Goal: Find specific page/section: Find specific page/section

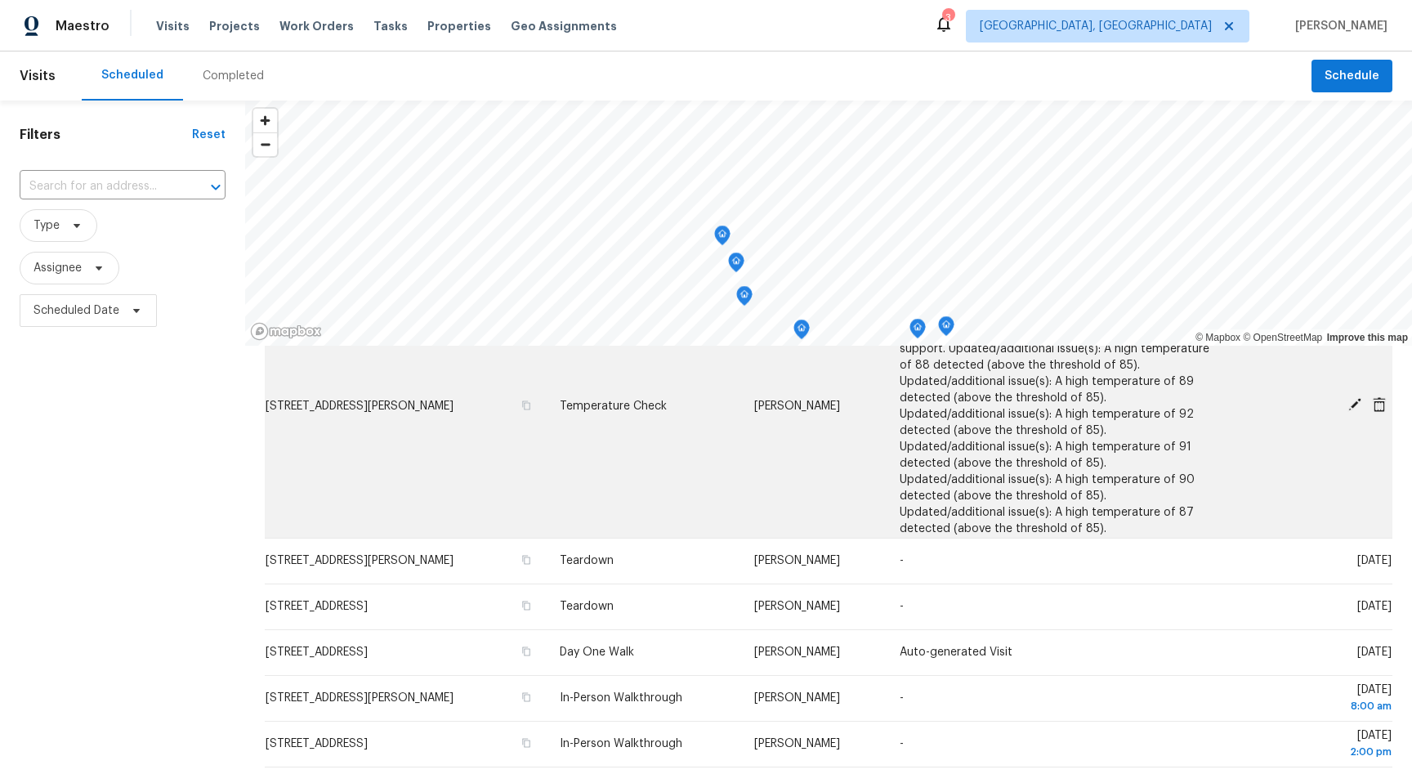
scroll to position [184, 0]
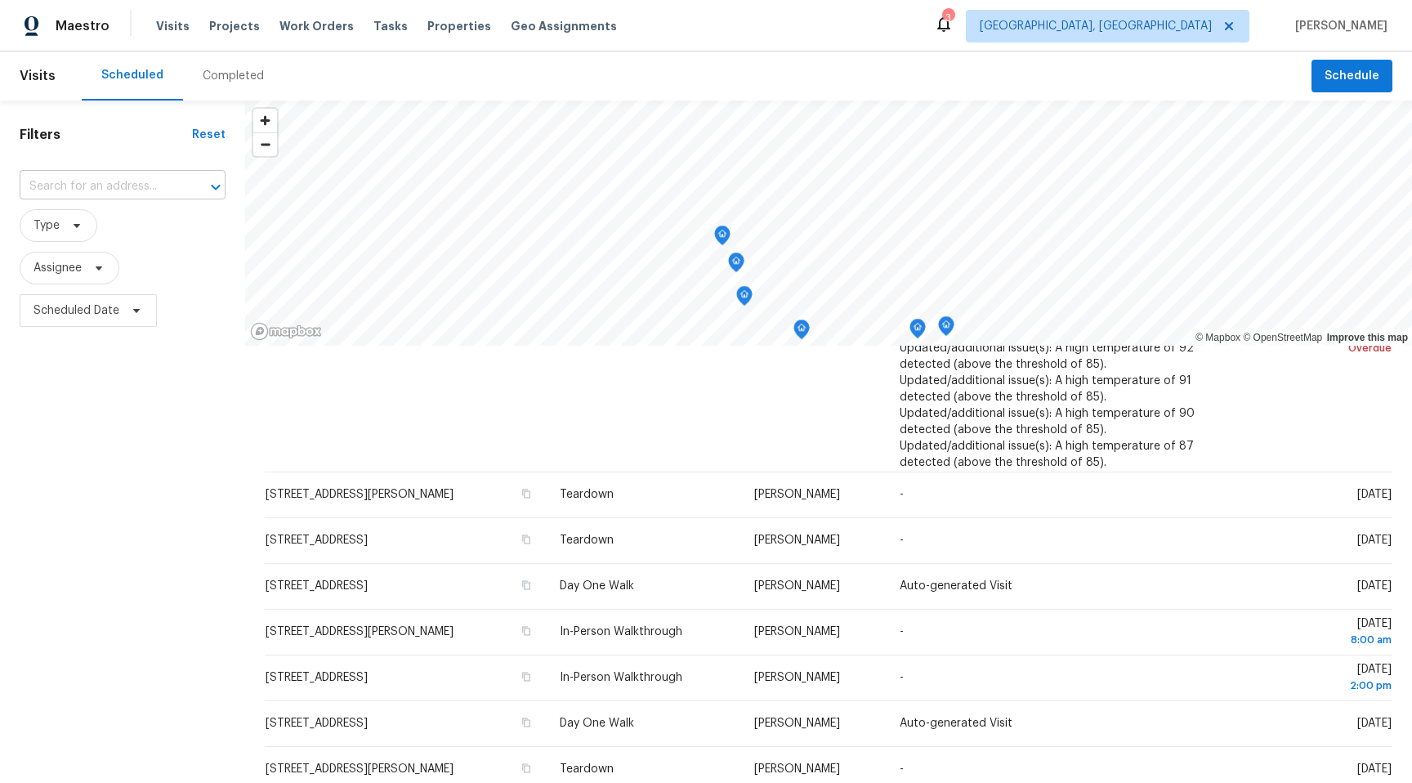
click at [159, 186] on input "text" at bounding box center [100, 186] width 160 height 25
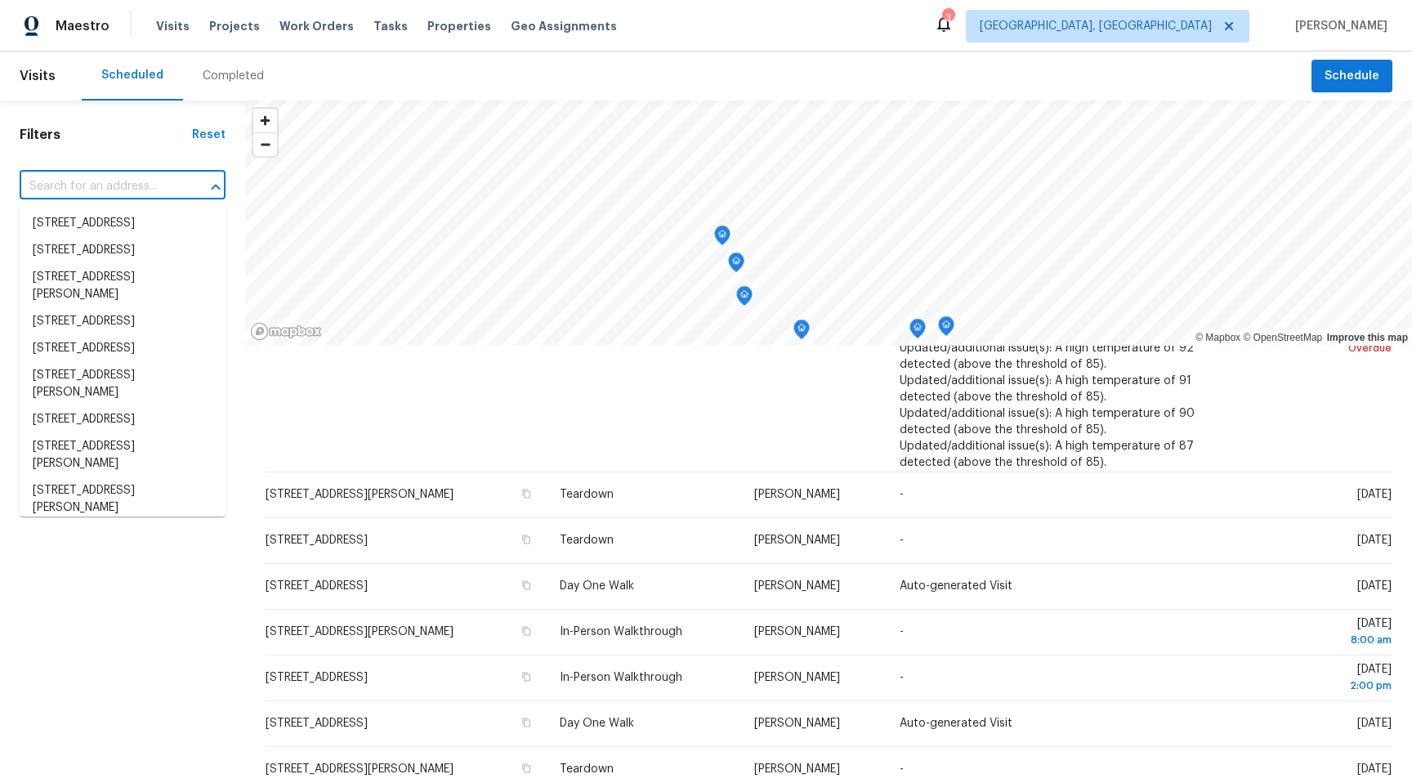
paste input "7a0c6983-f8b9-57ab-ba96-3cecb7c1ee9d"
type input "7a0c6983-f8b9-57ab-ba96-3cecb7c1ee9d"
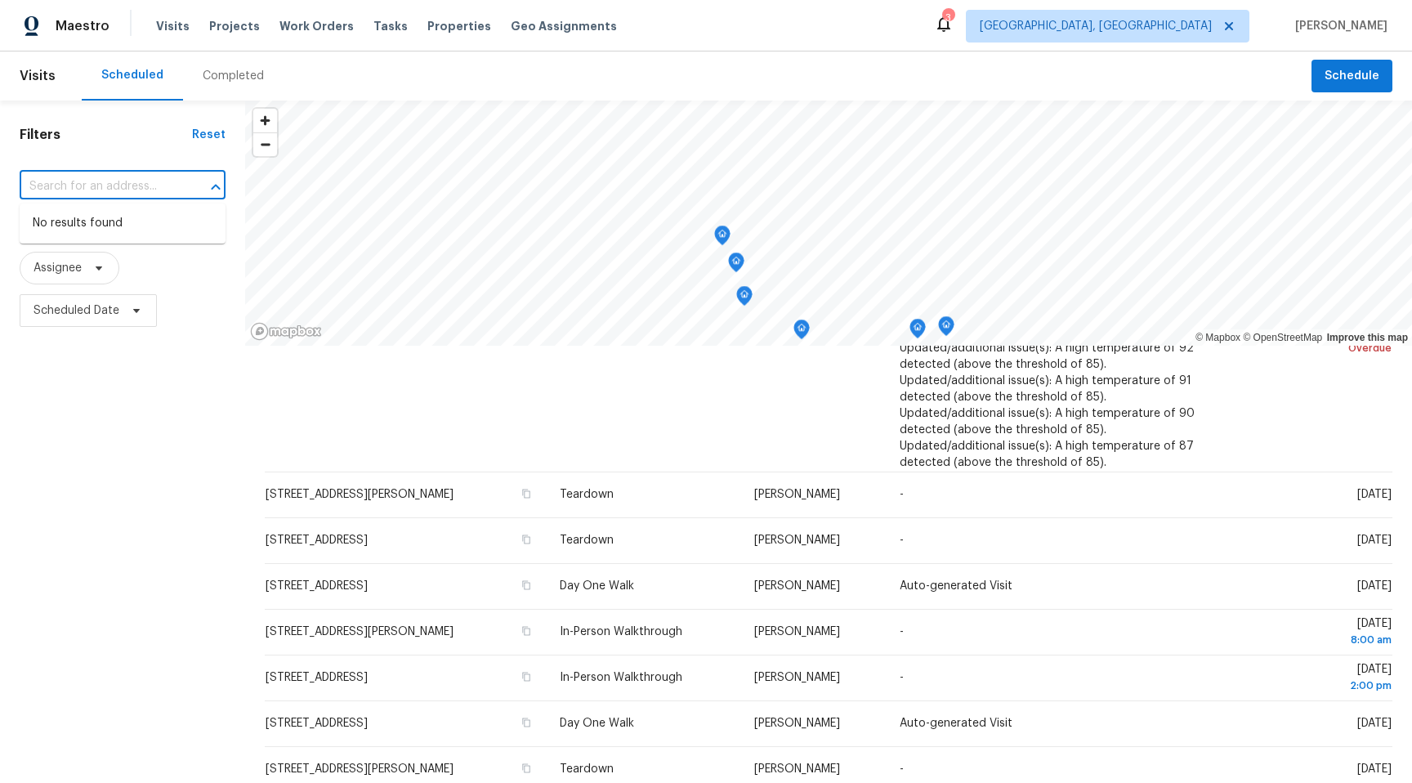
scroll to position [0, 0]
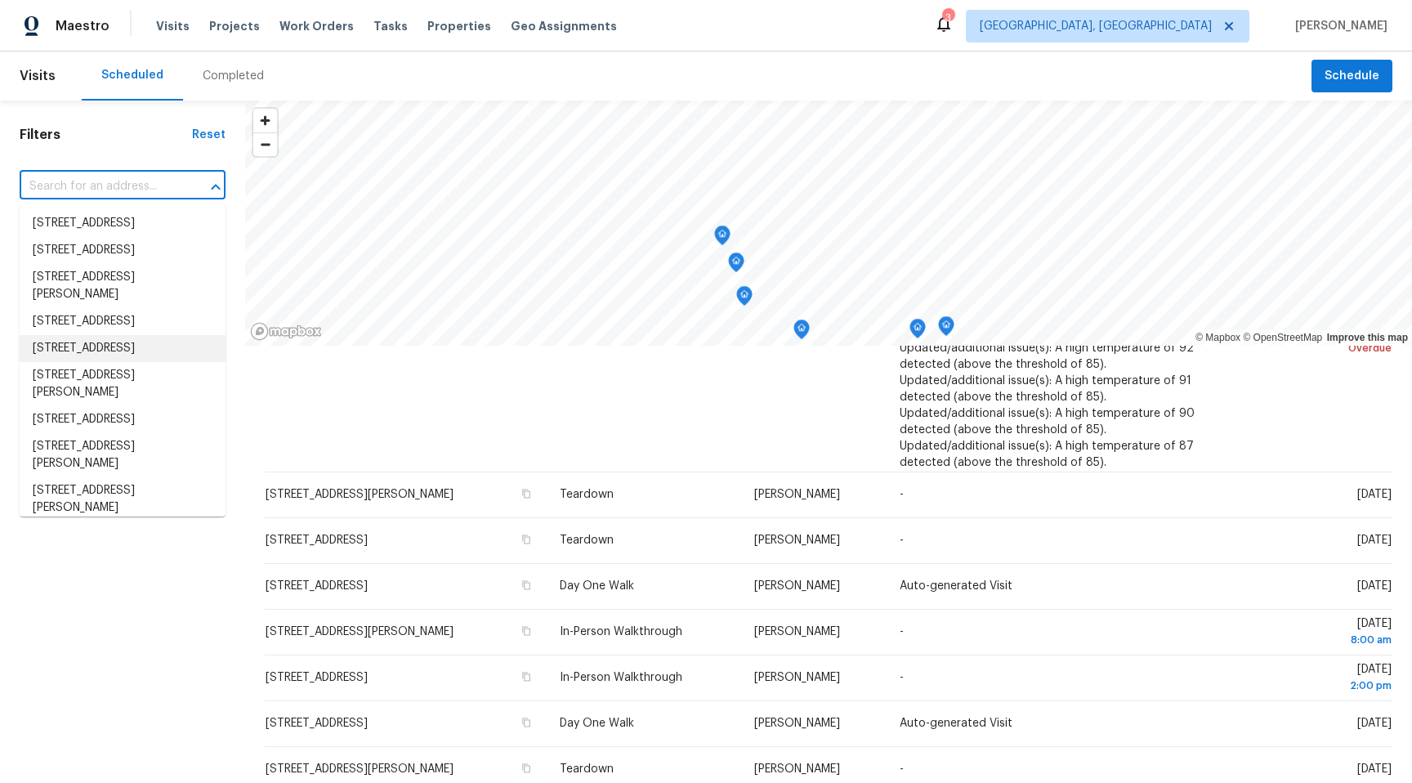
paste input "1970 N Lindenwood Ct"
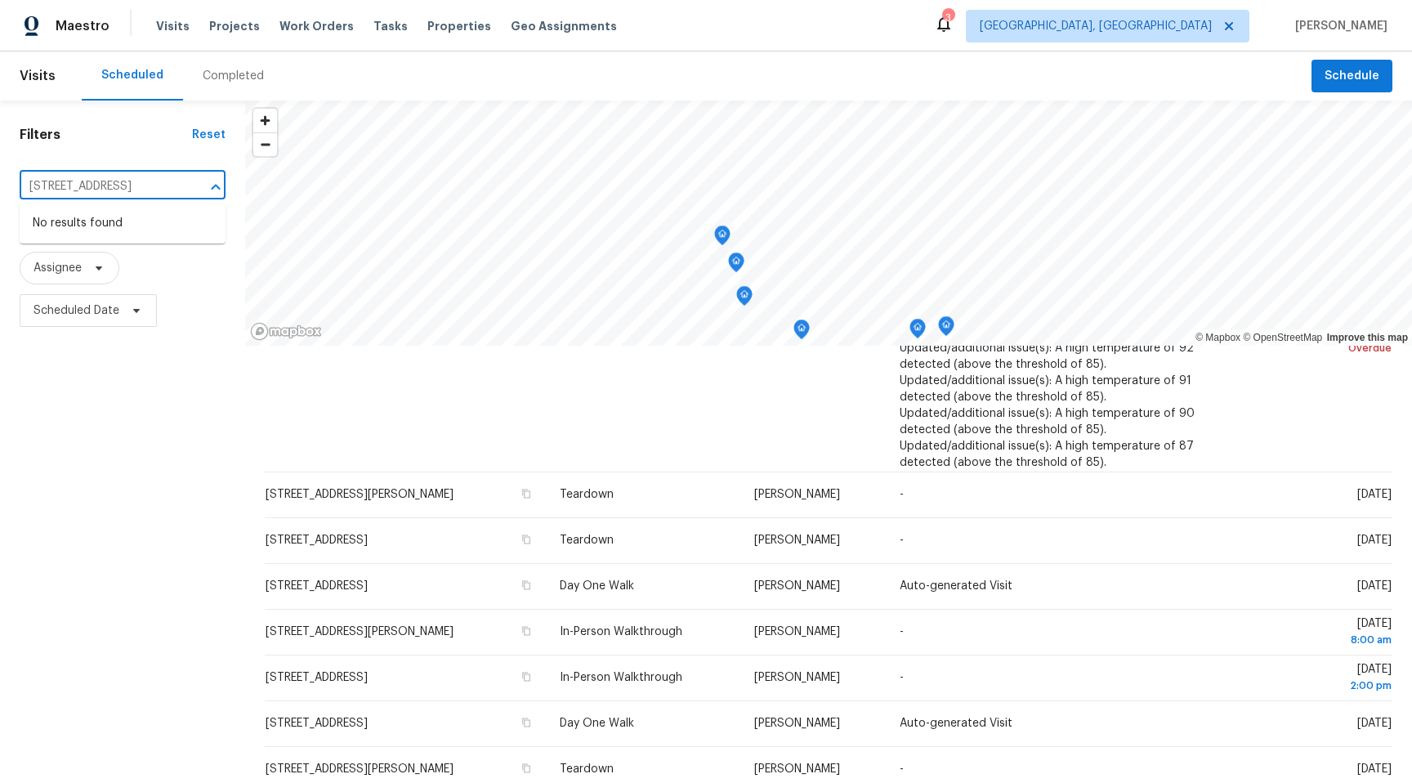
drag, startPoint x: 68, startPoint y: 186, endPoint x: 0, endPoint y: 181, distance: 68.0
click at [0, 181] on div "Filters Reset 1970 N Lindenwood Ct ​ Type Assignee Scheduled Date" at bounding box center [122, 536] width 245 height 871
paste input "1970 N"
click at [287, 202] on div "Filters Reset 1970 N Lindenwood Ct ​ Type Assignee Scheduled Date © Mapbox © Op…" at bounding box center [706, 536] width 1412 height 871
type input "1"
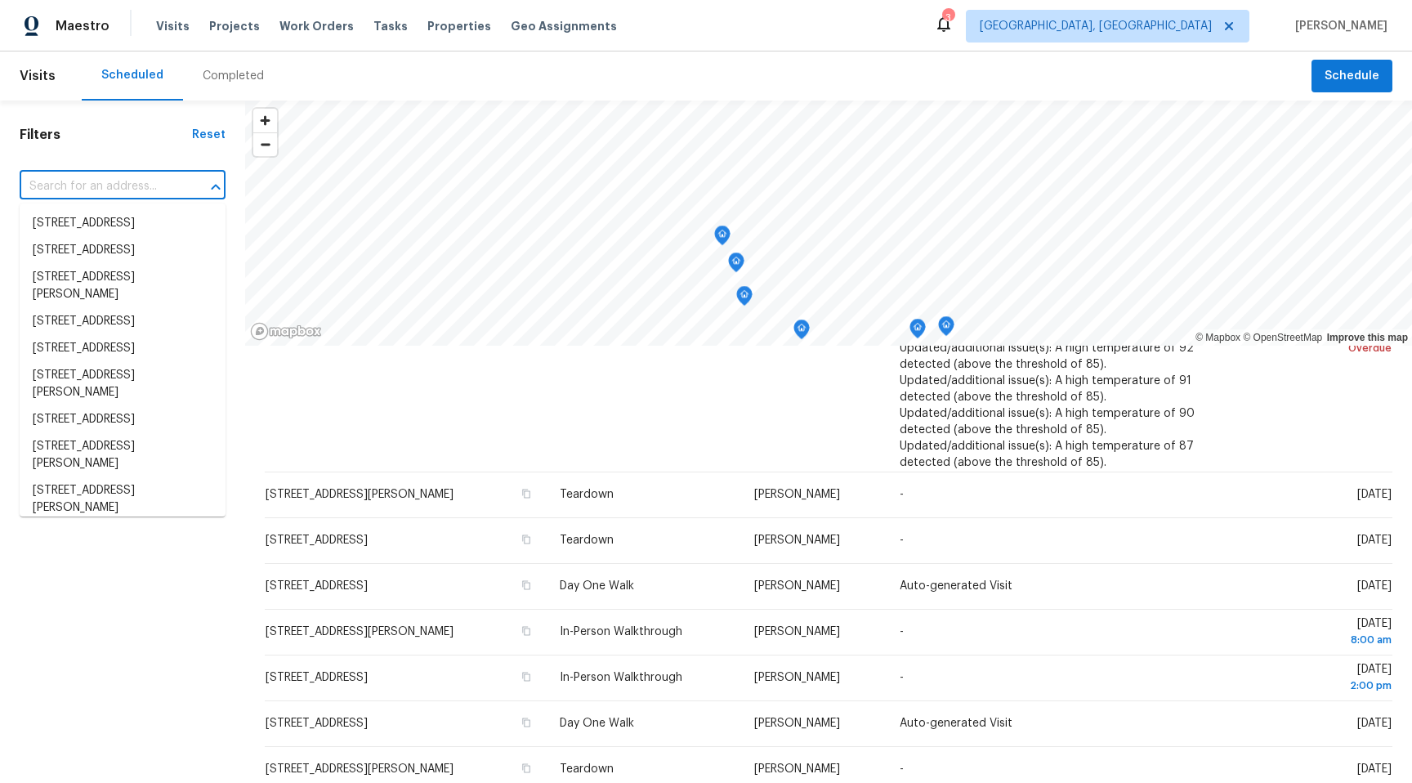
click at [227, 85] on div "Completed" at bounding box center [233, 75] width 101 height 49
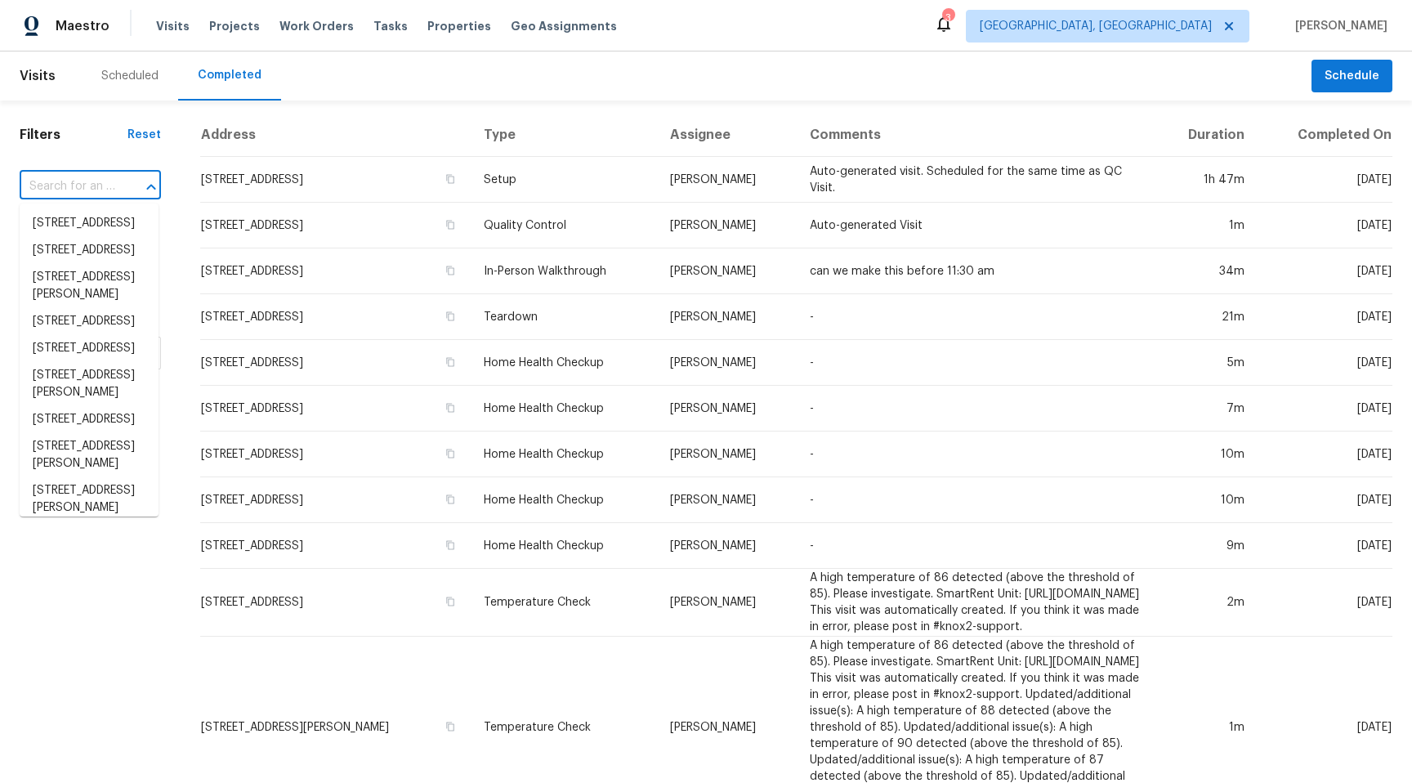
click at [96, 186] on input "text" at bounding box center [68, 186] width 96 height 25
paste input "1970 N Lindenwood Ct"
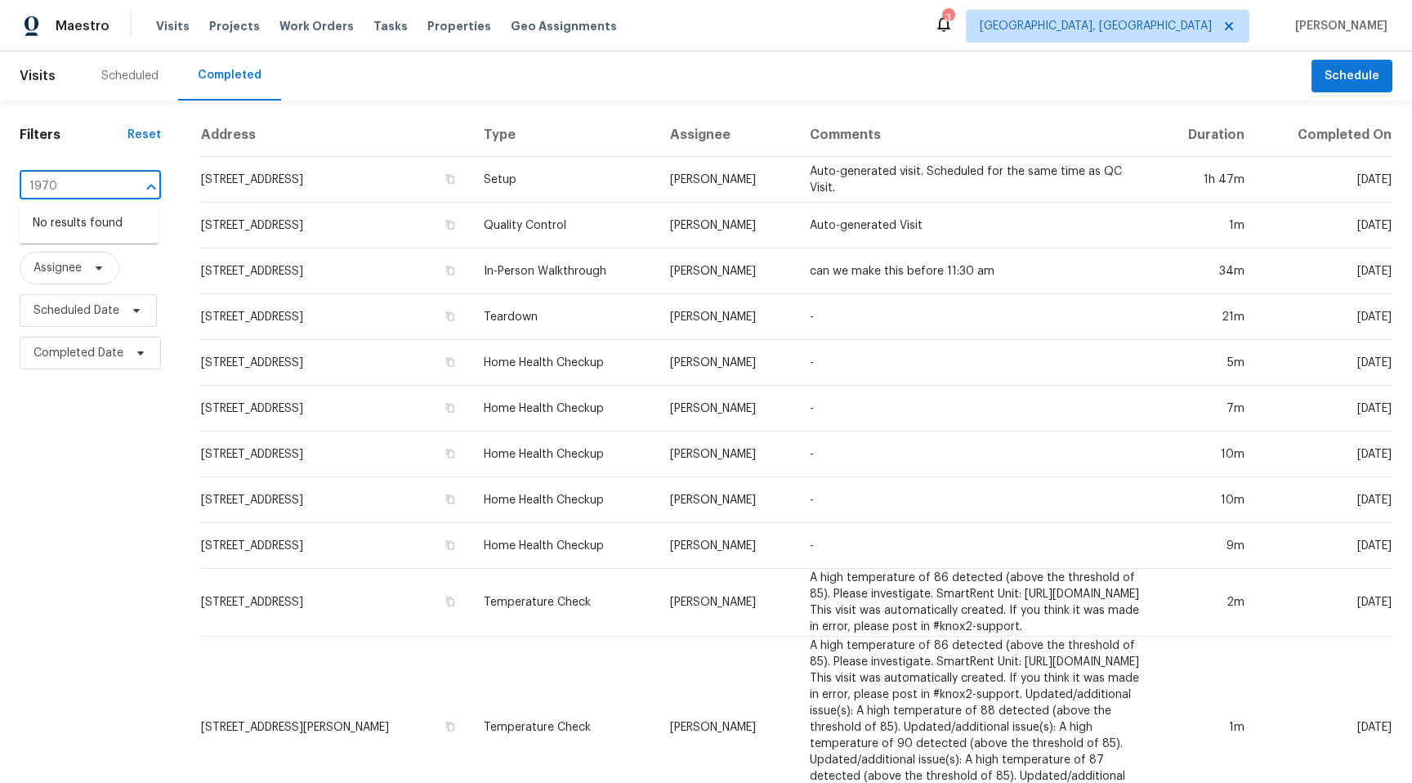
type input "1970"
click at [20, 78] on span "Visits" at bounding box center [38, 76] width 36 height 36
click at [38, 75] on span "Visits" at bounding box center [38, 76] width 36 height 36
click at [43, 235] on span "Type" at bounding box center [59, 225] width 78 height 33
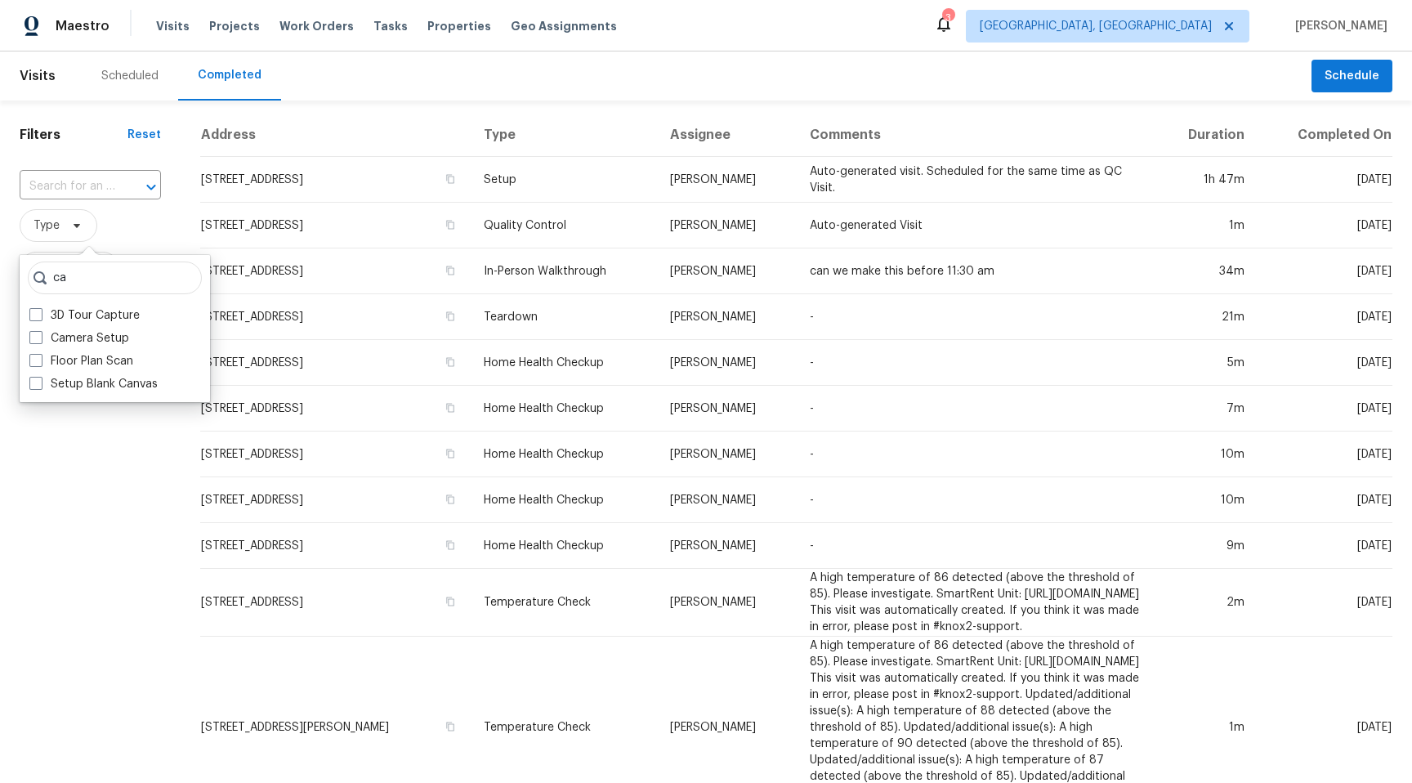
type input "c"
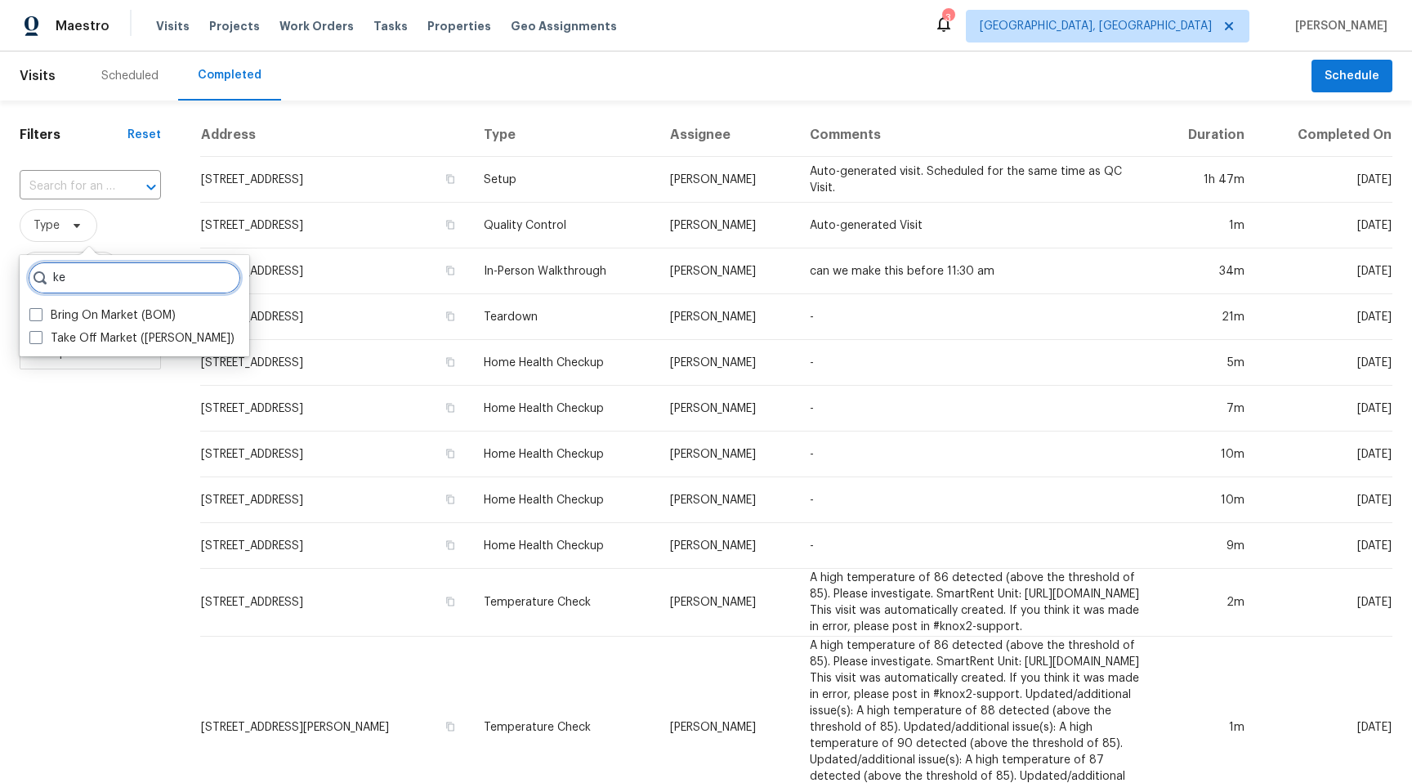
type input "ke"
click at [97, 229] on span "Type" at bounding box center [90, 225] width 141 height 33
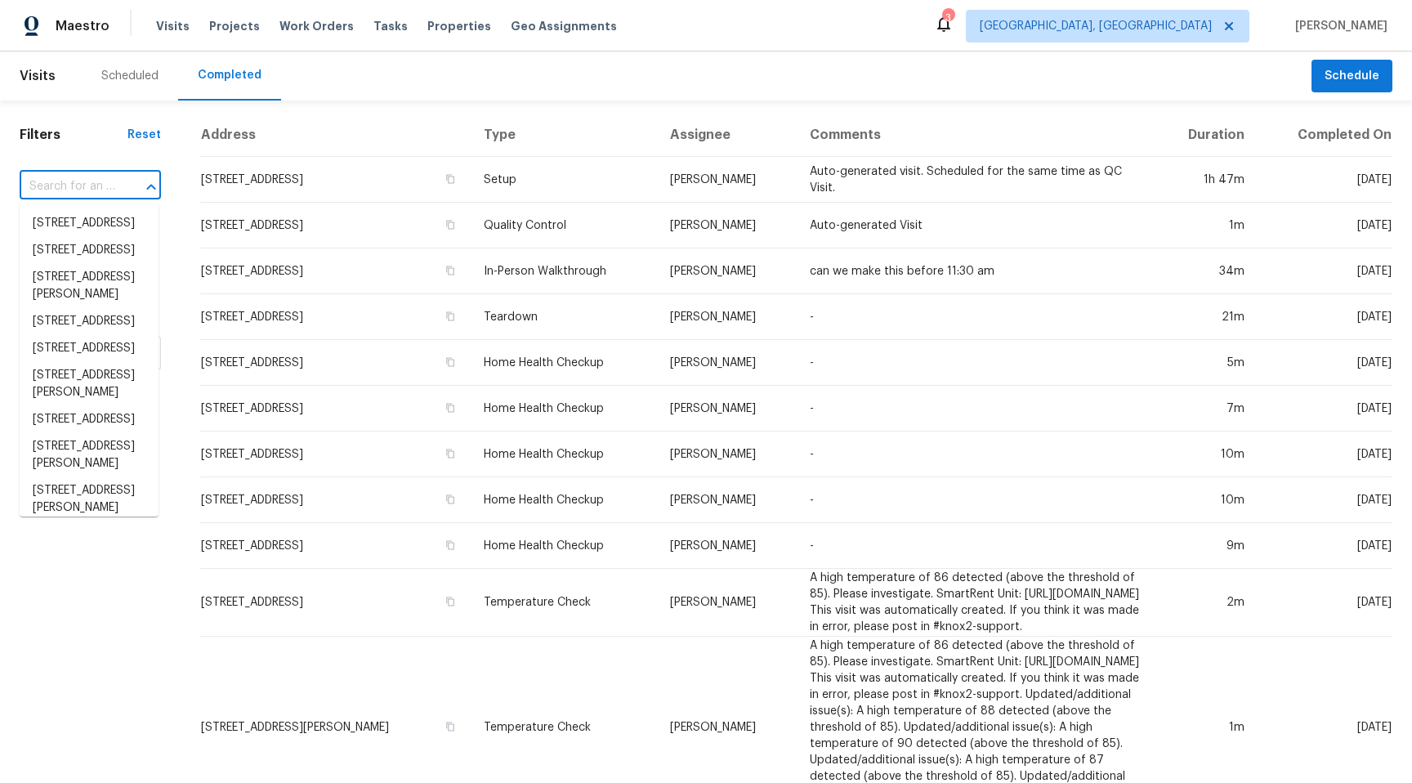
click at [96, 182] on input "text" at bounding box center [68, 186] width 96 height 25
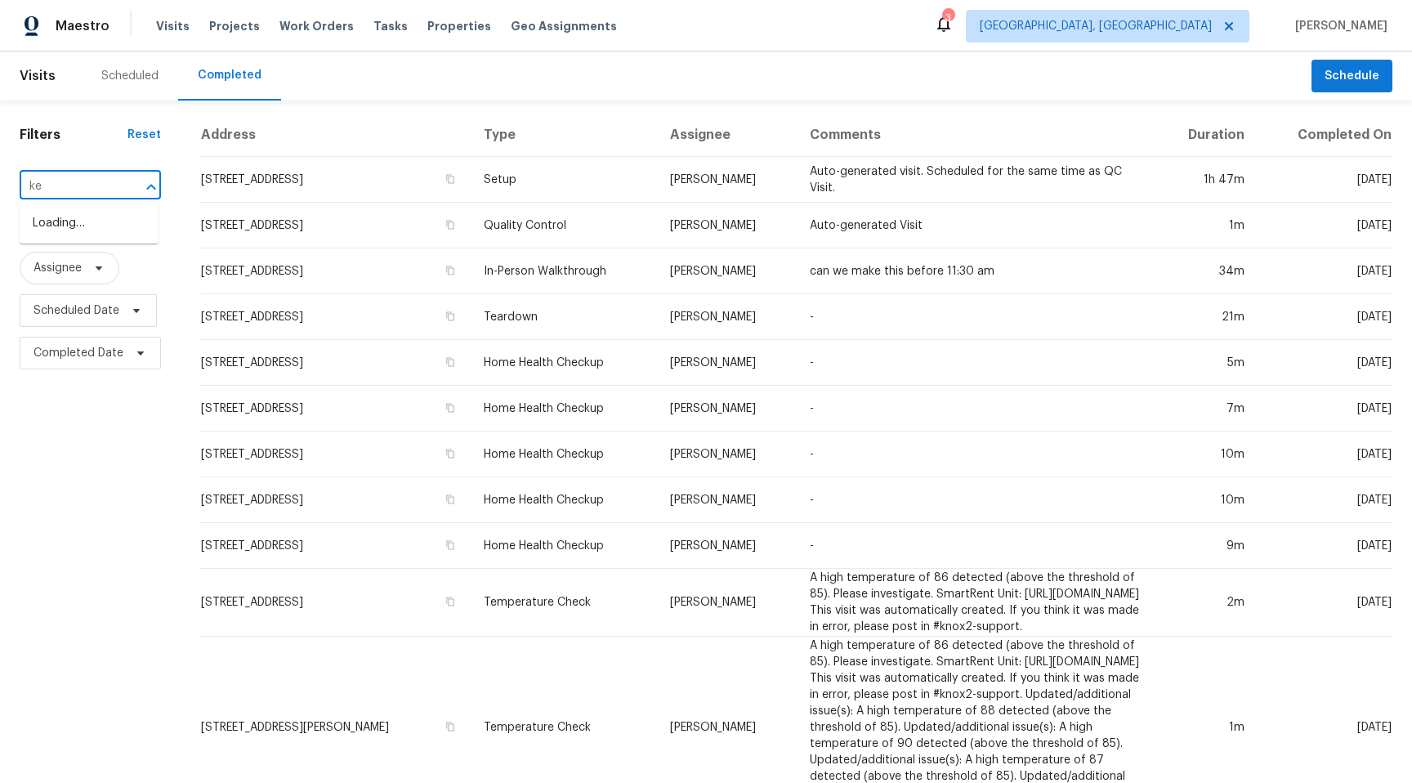
type input "kel"
click at [131, 67] on div "Scheduled" at bounding box center [130, 75] width 96 height 49
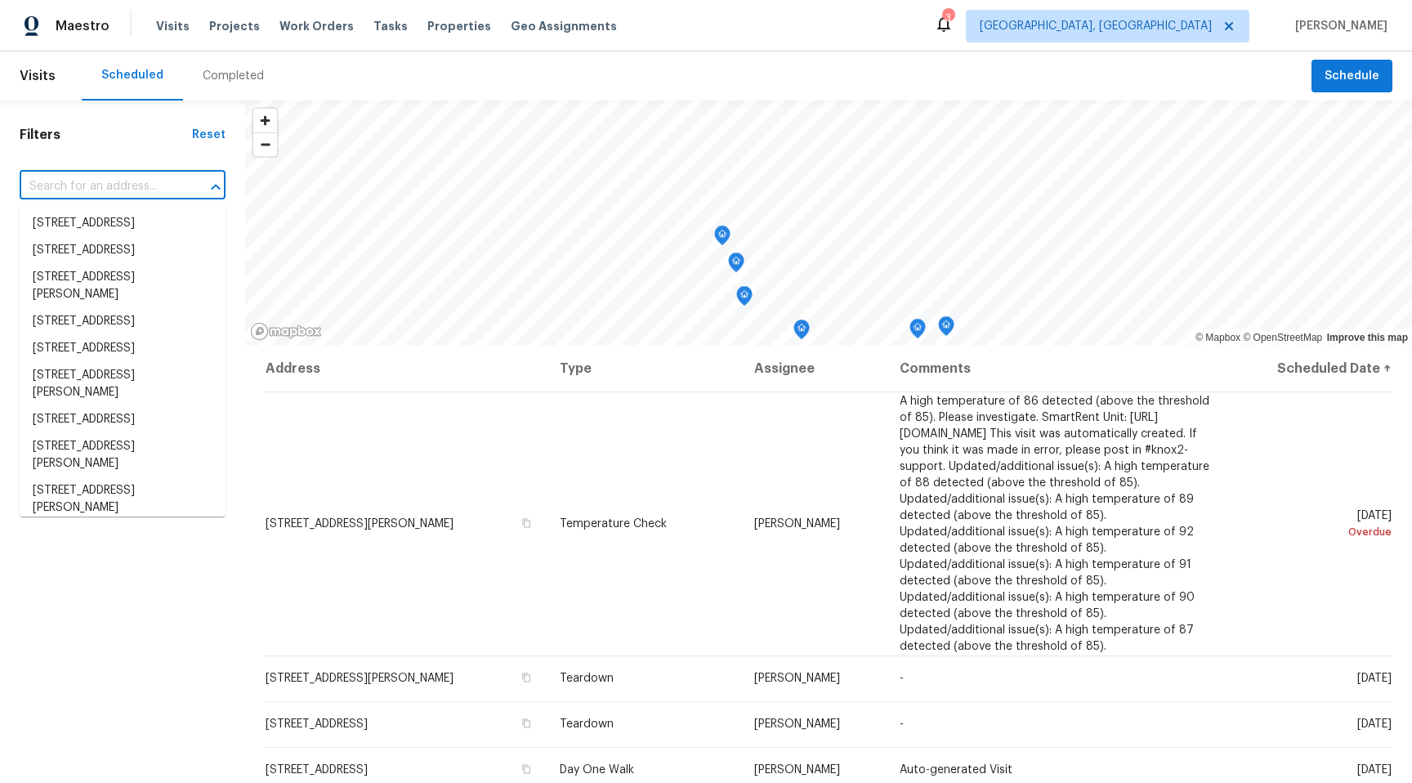
click at [51, 191] on input "text" at bounding box center [100, 186] width 160 height 25
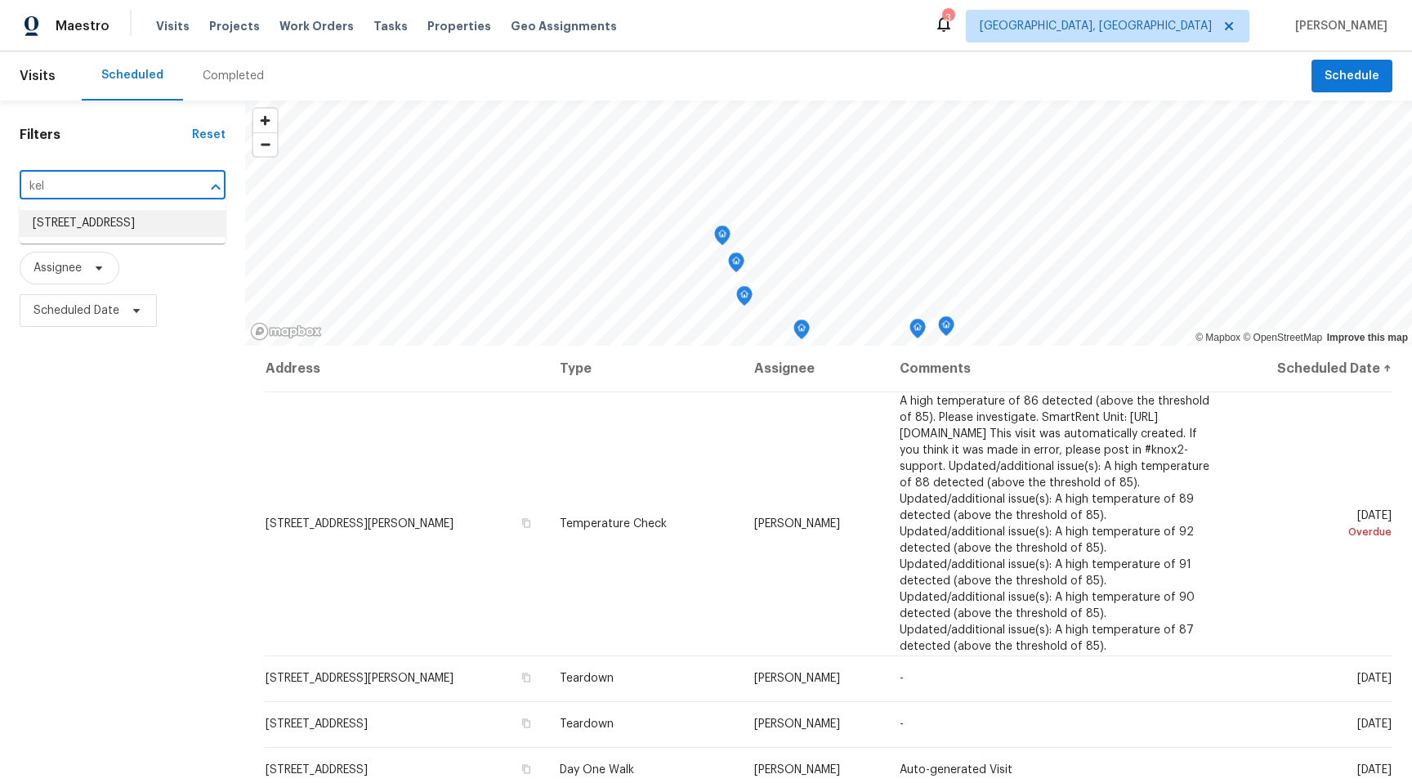
type input "kel"
